Goal: Task Accomplishment & Management: Manage account settings

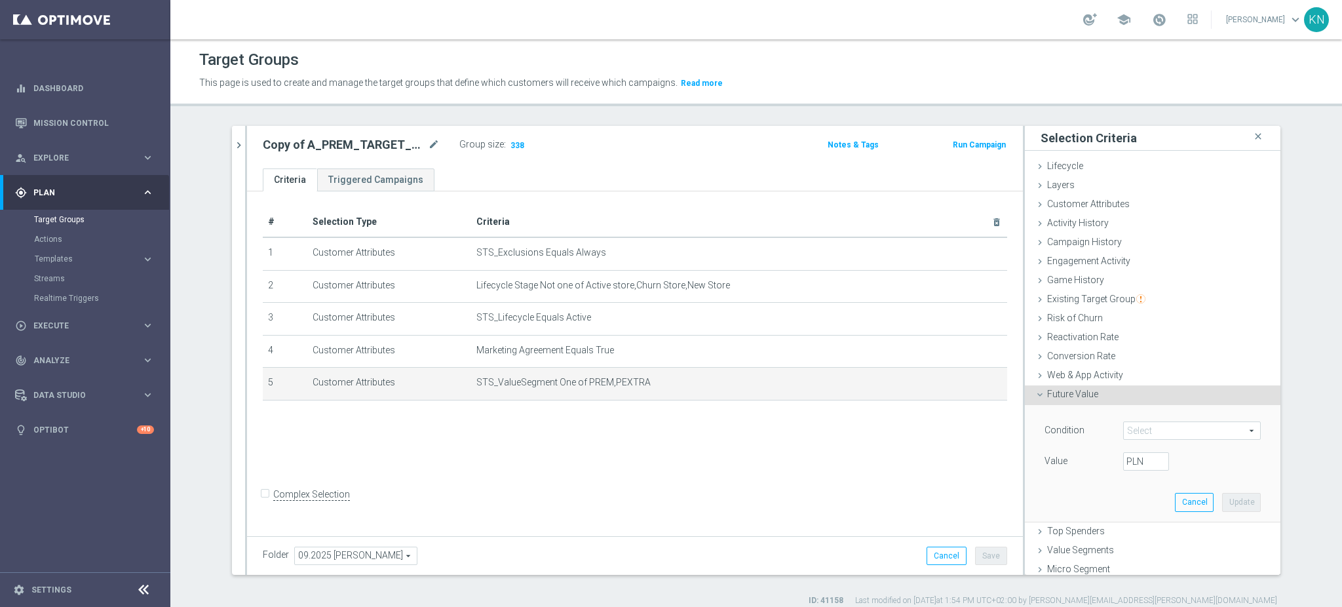
scroll to position [12, 0]
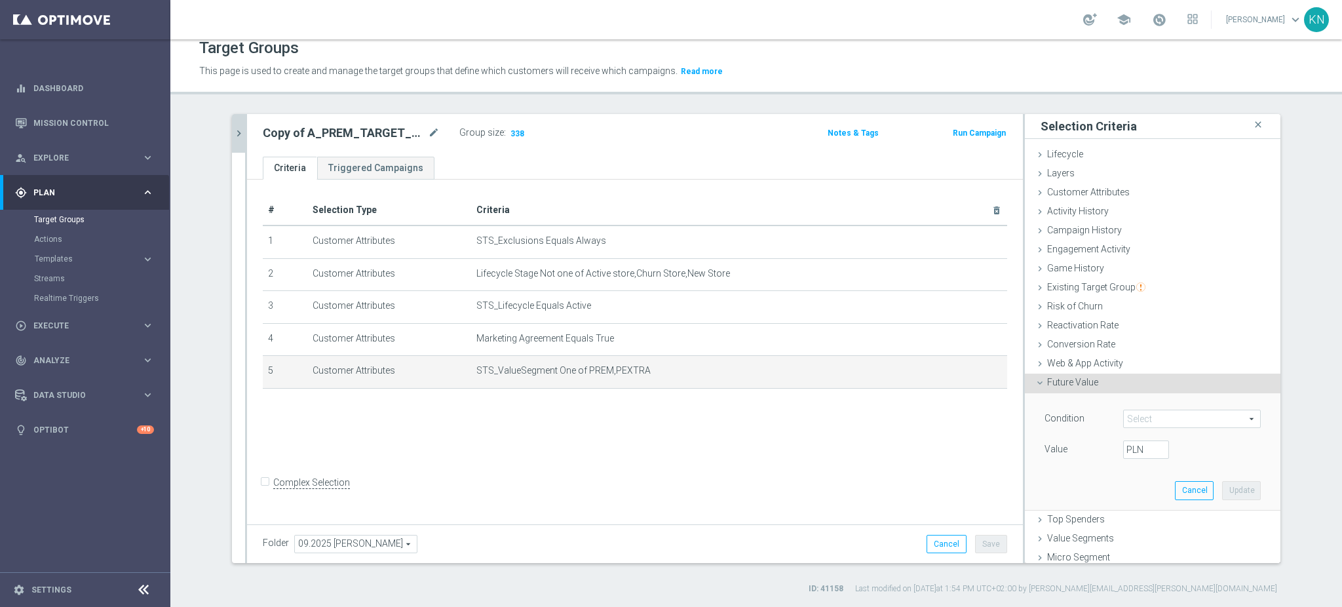
click at [234, 134] on icon "chevron_right" at bounding box center [239, 133] width 12 height 12
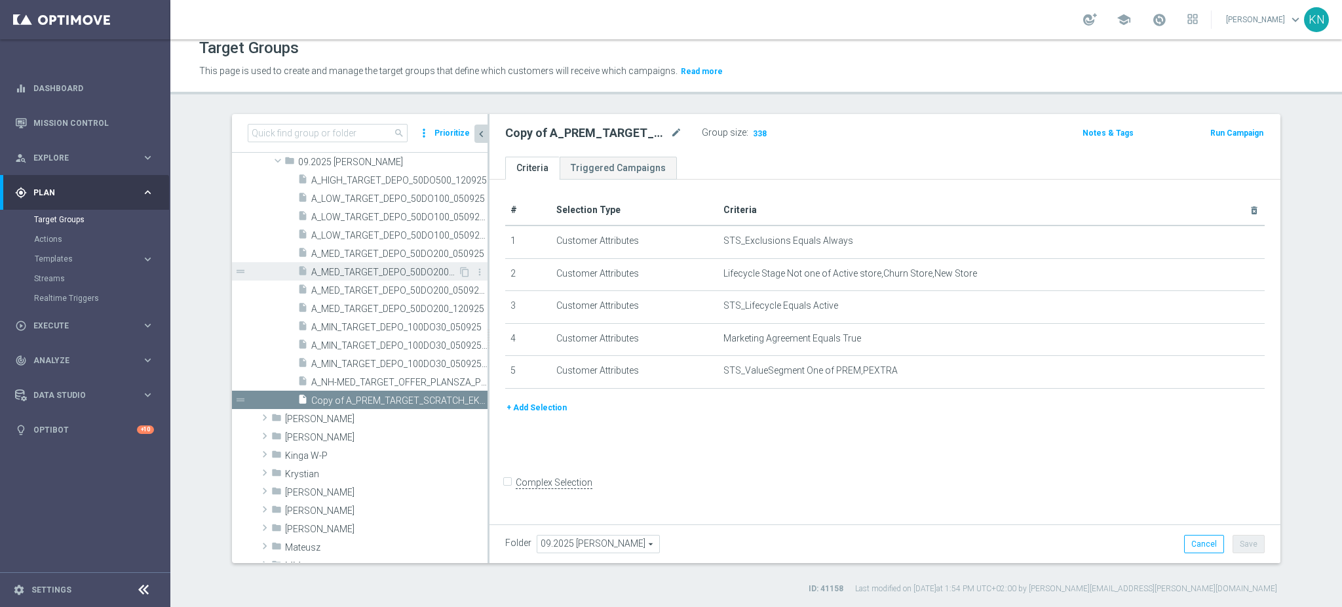
scroll to position [1470, 0]
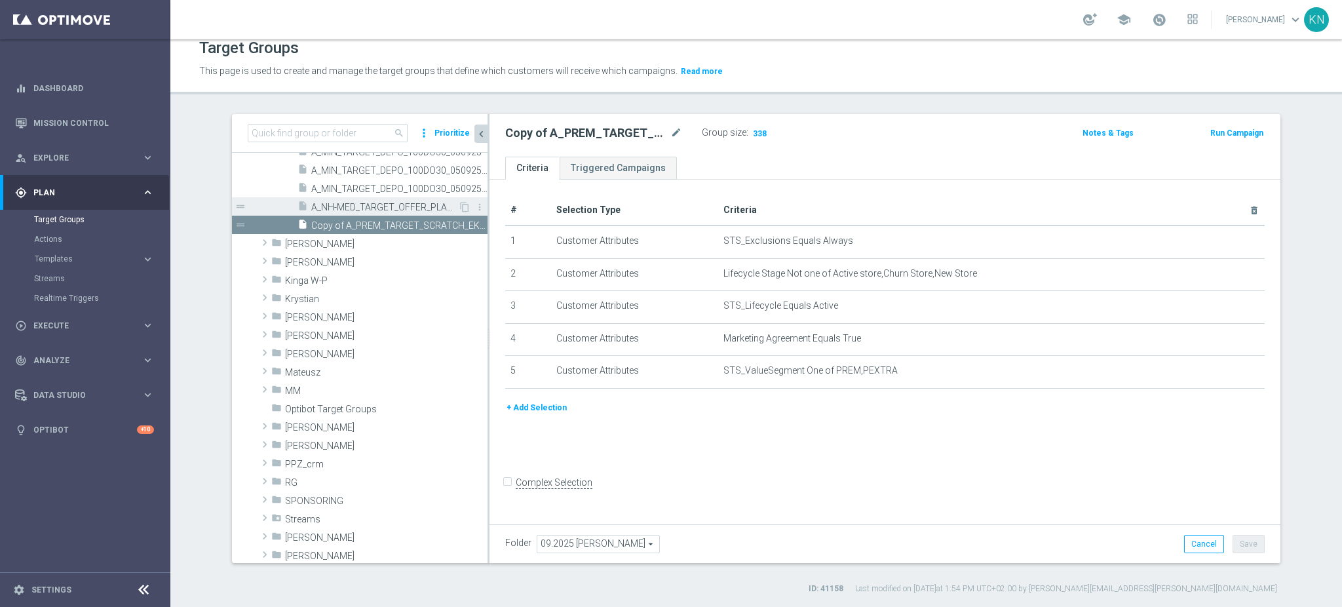
click at [349, 205] on span "A_NH-MED_TARGET_OFFER_PLANSZA_POLFIN_050925" at bounding box center [384, 207] width 147 height 11
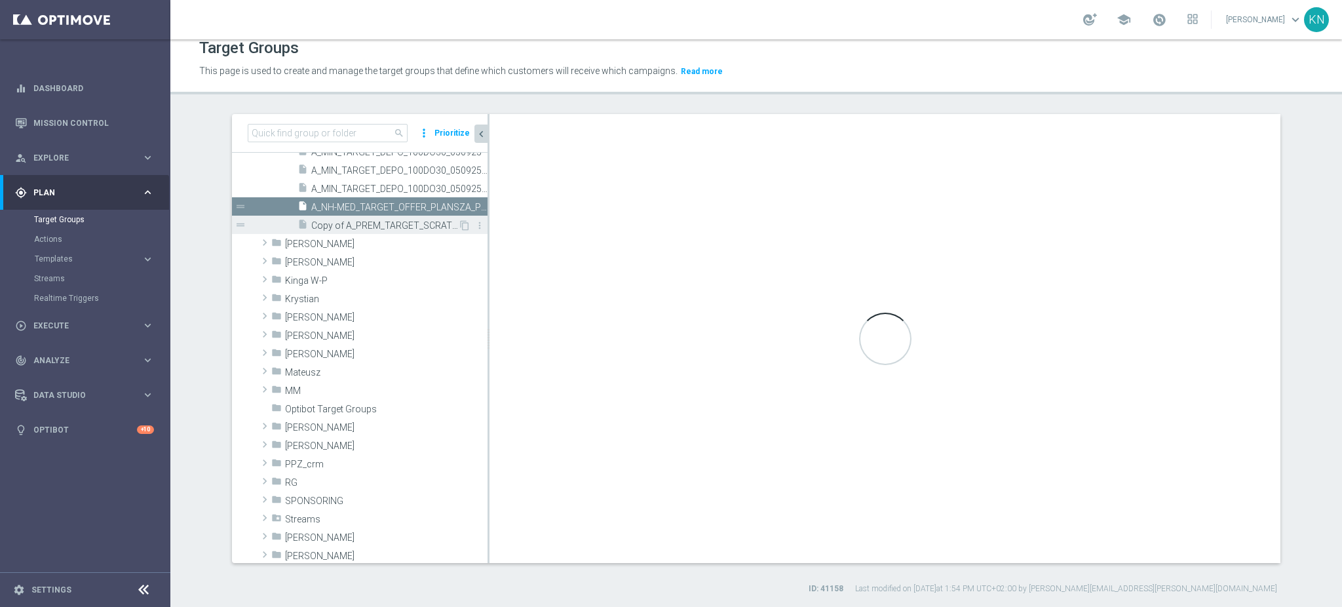
checkbox input "true"
